Goal: Check status: Check status

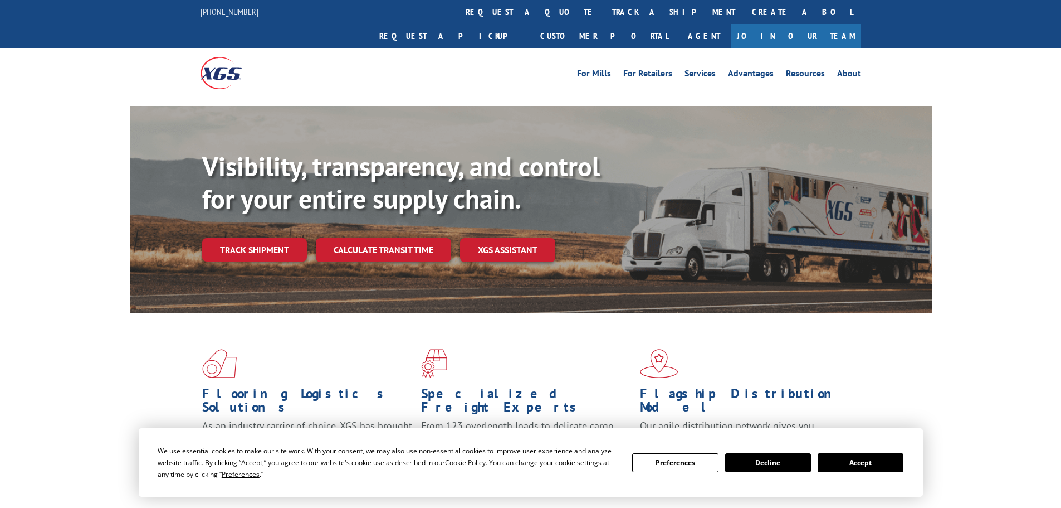
click at [867, 464] on button "Accept" at bounding box center [861, 462] width 86 height 19
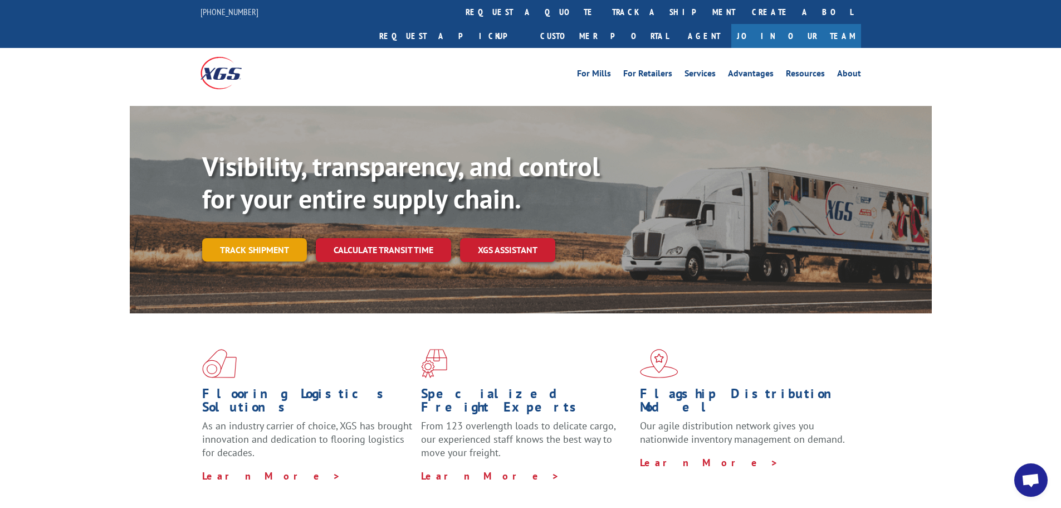
click at [248, 238] on link "Track shipment" at bounding box center [254, 249] width 105 height 23
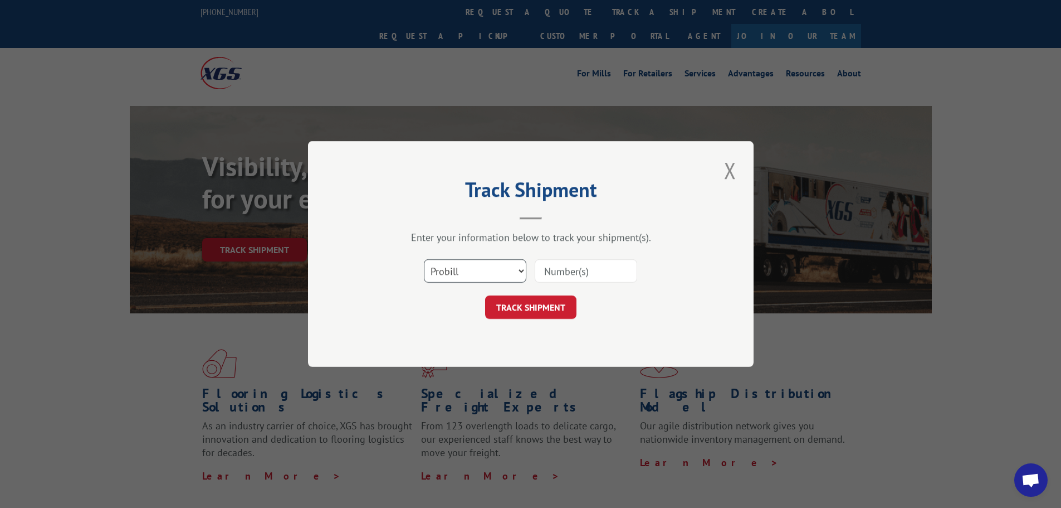
click at [465, 269] on select "Select category... Probill BOL PO" at bounding box center [475, 270] width 103 height 23
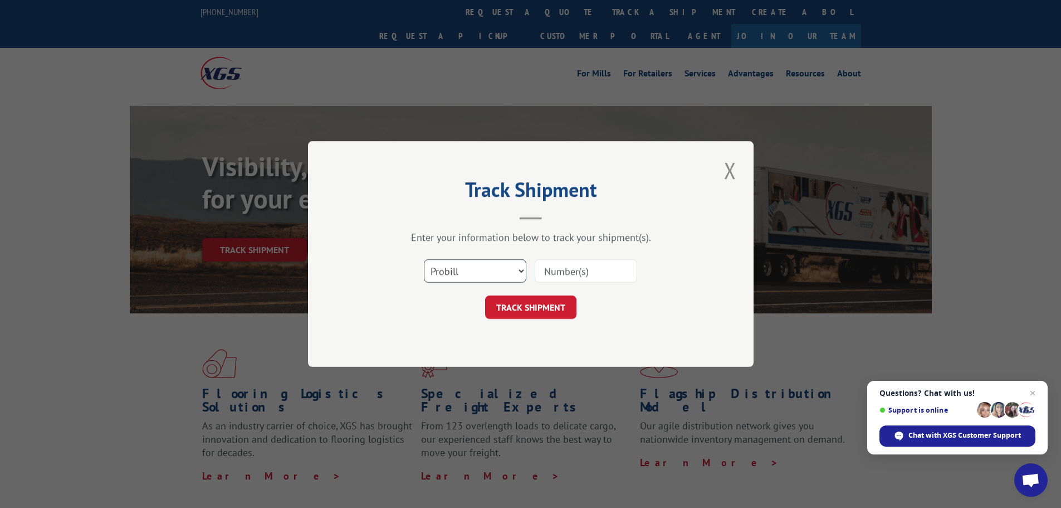
select select "bol"
click at [424, 259] on select "Select category... Probill BOL PO" at bounding box center [475, 270] width 103 height 23
click at [555, 267] on input at bounding box center [586, 270] width 103 height 23
paste input "425325"
type input "425325"
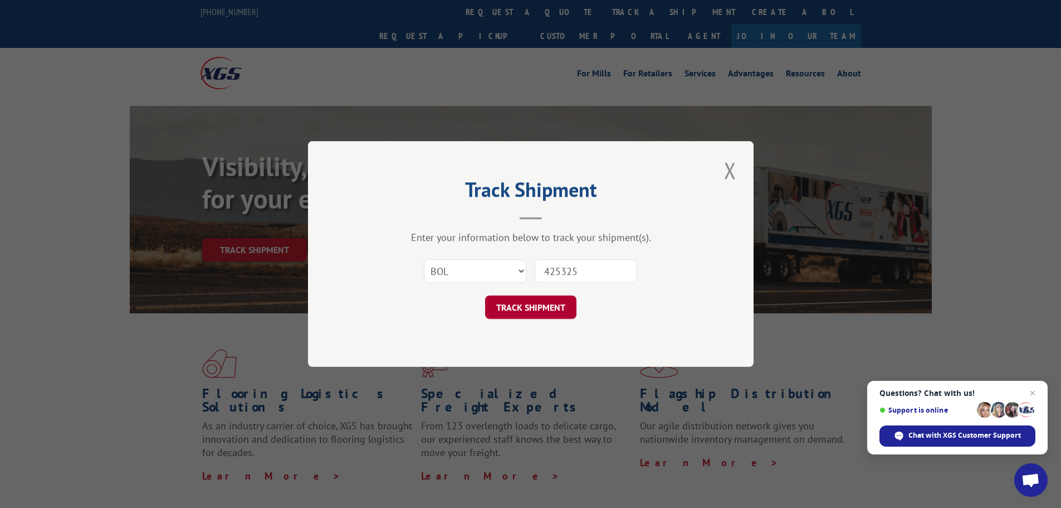
click at [535, 305] on button "TRACK SHIPMENT" at bounding box center [530, 306] width 91 height 23
